Goal: Task Accomplishment & Management: Complete application form

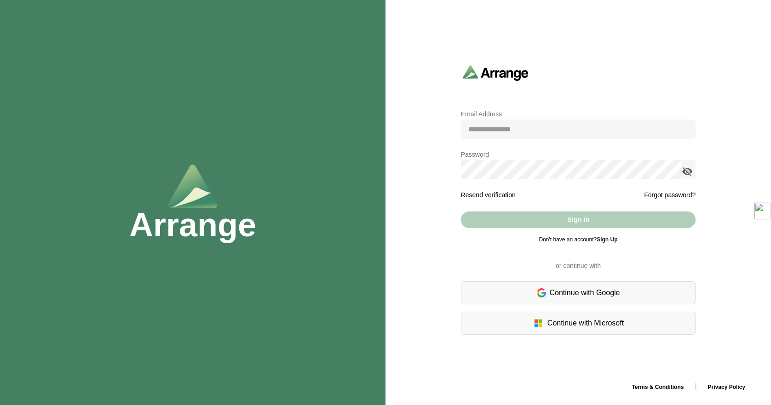
click at [514, 129] on input "email" at bounding box center [578, 129] width 235 height 19
click at [604, 239] on link "Sign Up" at bounding box center [607, 240] width 21 height 6
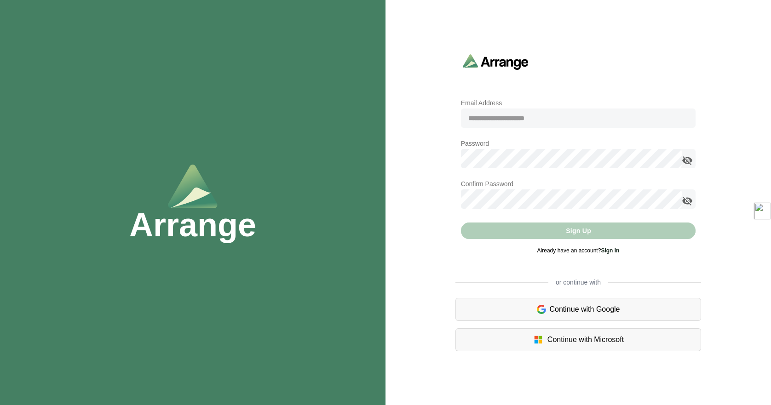
click at [500, 118] on input "email" at bounding box center [578, 118] width 235 height 19
type input "**********"
